Goal: Complete application form

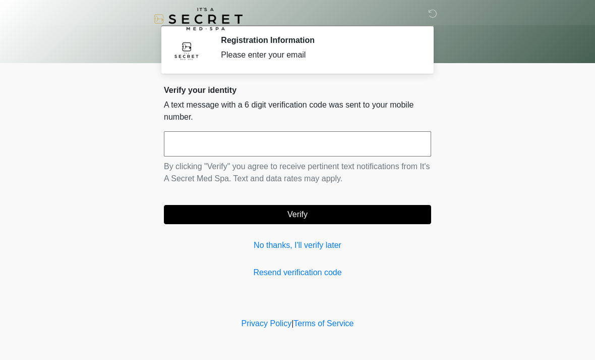
click at [250, 144] on input "text" at bounding box center [297, 143] width 267 height 25
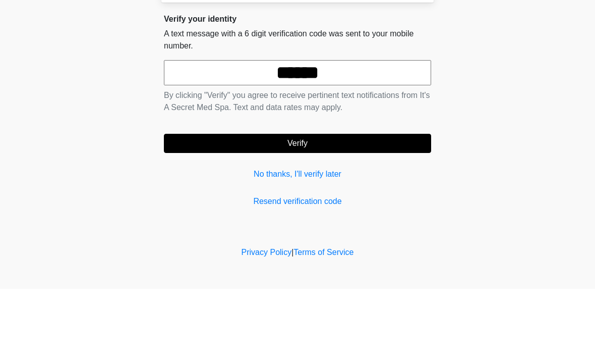
type input "******"
click at [307, 205] on button "Verify" at bounding box center [297, 214] width 267 height 19
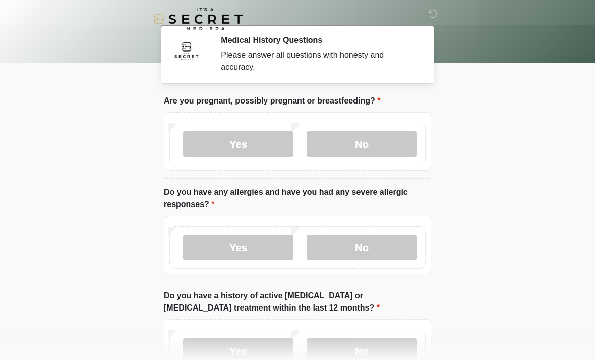
click at [382, 152] on label "No" at bounding box center [362, 143] width 111 height 25
click at [378, 256] on label "No" at bounding box center [362, 247] width 111 height 25
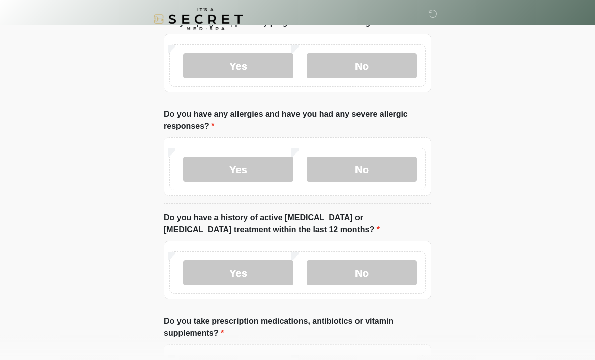
scroll to position [82, 0]
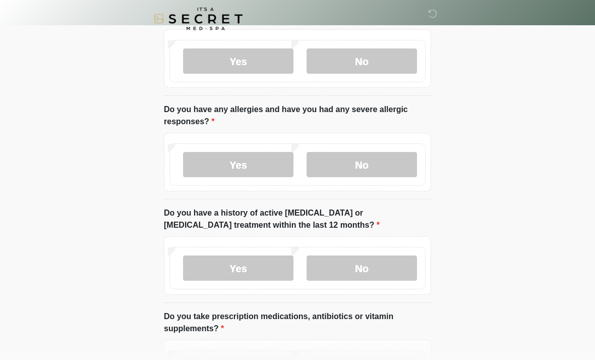
click at [376, 273] on label "No" at bounding box center [362, 268] width 111 height 25
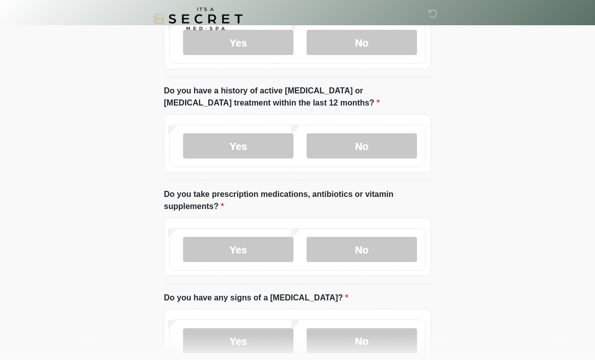
scroll to position [205, 0]
click at [389, 249] on label "No" at bounding box center [362, 249] width 111 height 25
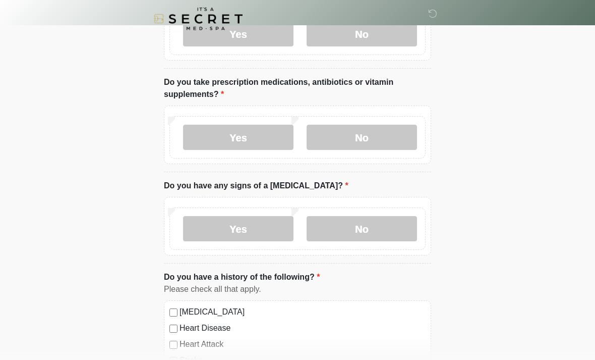
scroll to position [316, 0]
click at [392, 233] on label "No" at bounding box center [362, 228] width 111 height 25
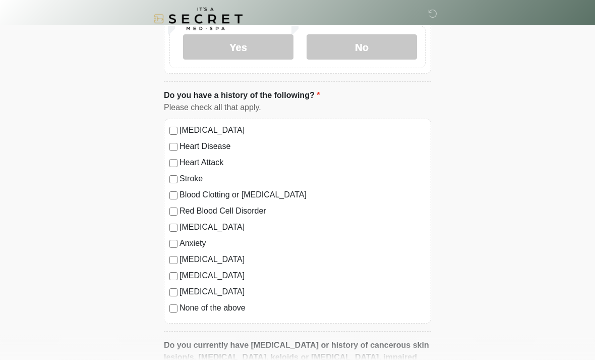
scroll to position [503, 0]
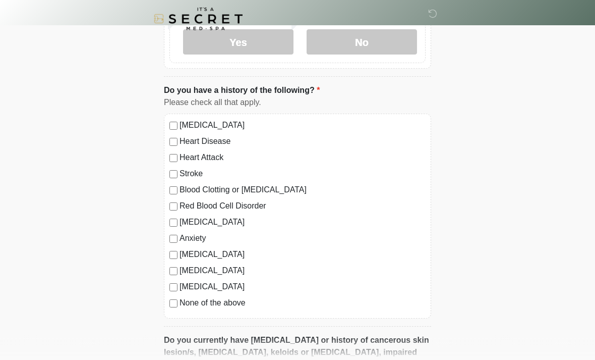
click at [235, 305] on label "None of the above" at bounding box center [303, 303] width 246 height 12
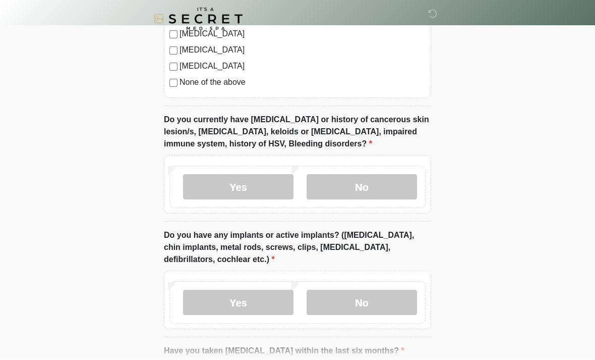
click at [400, 183] on label "No" at bounding box center [362, 187] width 111 height 25
click at [385, 298] on label "No" at bounding box center [362, 302] width 111 height 25
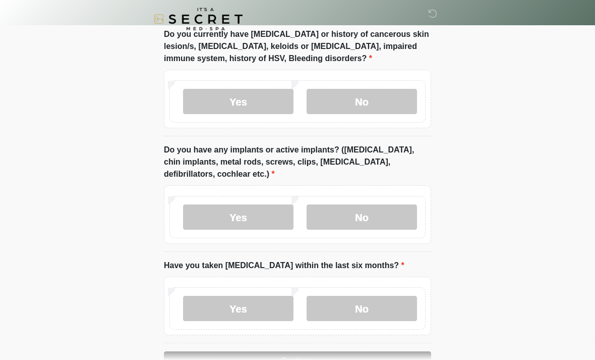
scroll to position [840, 0]
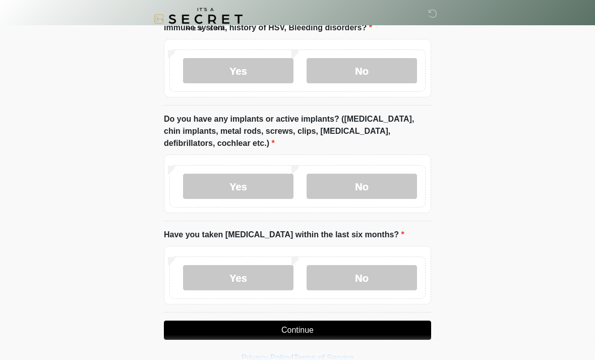
click at [388, 276] on label "No" at bounding box center [362, 277] width 111 height 25
click at [368, 333] on button "Continue" at bounding box center [297, 329] width 267 height 19
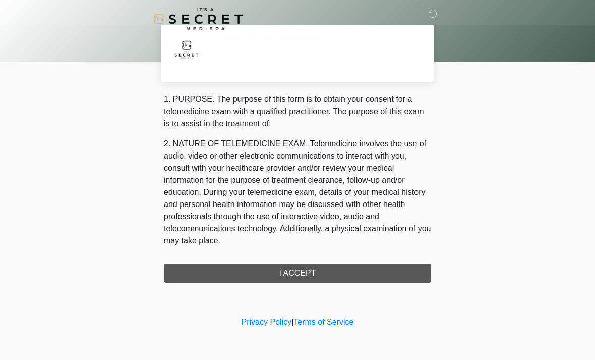
scroll to position [0, 0]
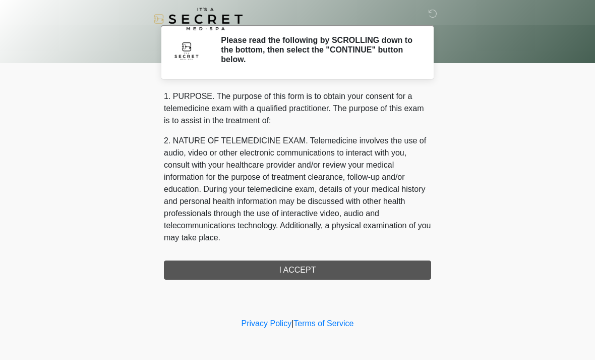
click at [345, 267] on div "1. PURPOSE. The purpose of this form is to obtain your consent for a telemedici…" at bounding box center [297, 184] width 267 height 189
click at [311, 274] on div "1. PURPOSE. The purpose of this form is to obtain your consent for a telemedici…" at bounding box center [297, 184] width 267 height 189
click at [303, 271] on div "1. PURPOSE. The purpose of this form is to obtain your consent for a telemedici…" at bounding box center [297, 184] width 267 height 189
click at [304, 265] on div "1. PURPOSE. The purpose of this form is to obtain your consent for a telemedici…" at bounding box center [297, 184] width 267 height 189
click at [421, 175] on p "2. NATURE OF TELEMEDICINE EXAM. Telemedicine involves the use of audio, video o…" at bounding box center [297, 189] width 267 height 109
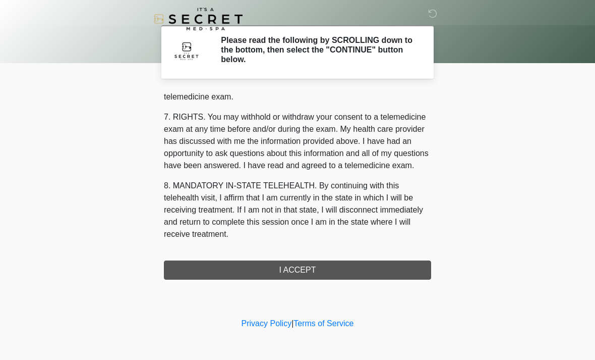
click at [317, 270] on button "I ACCEPT" at bounding box center [297, 269] width 267 height 19
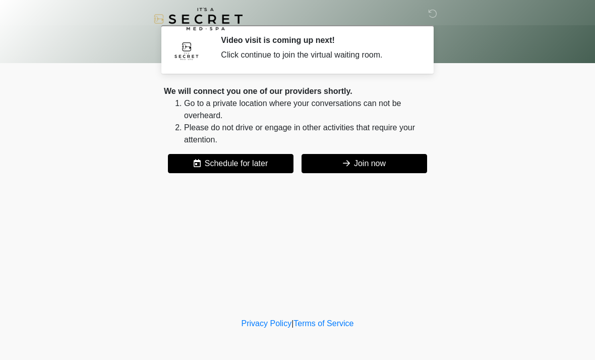
click at [392, 166] on button "Join now" at bounding box center [365, 163] width 126 height 19
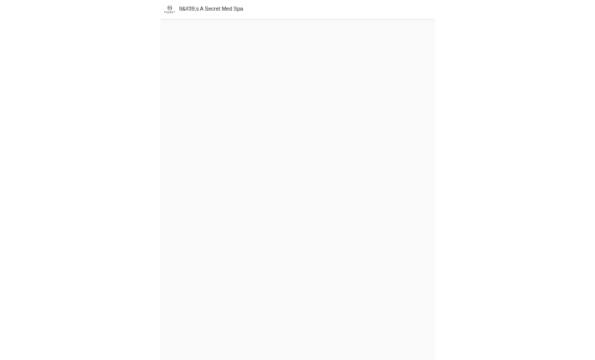
scroll to position [3, 0]
